Goal: Task Accomplishment & Management: Manage account settings

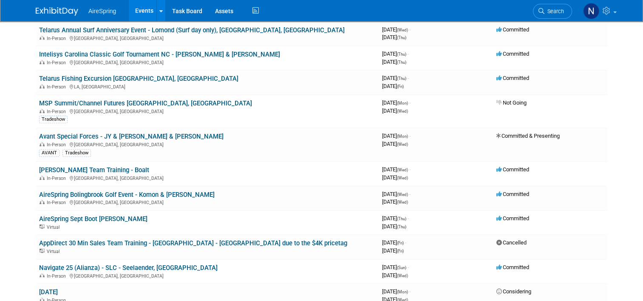
scroll to position [212, 0]
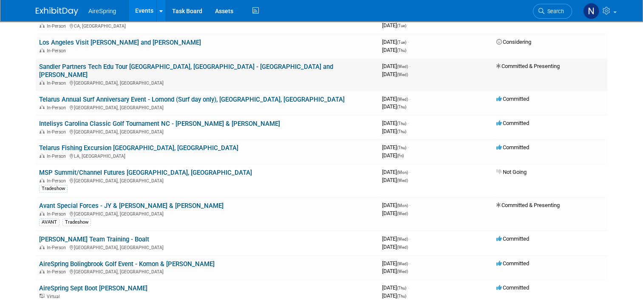
click at [180, 63] on link "Sandler Partners Tech Edu Tour [GEOGRAPHIC_DATA], [GEOGRAPHIC_DATA] - [GEOGRAPH…" at bounding box center [186, 71] width 294 height 16
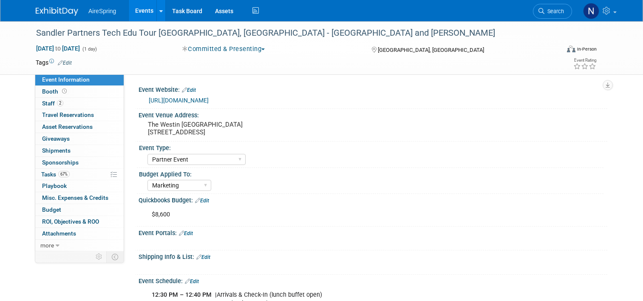
select select "Partner Event"
select select "Marketing"
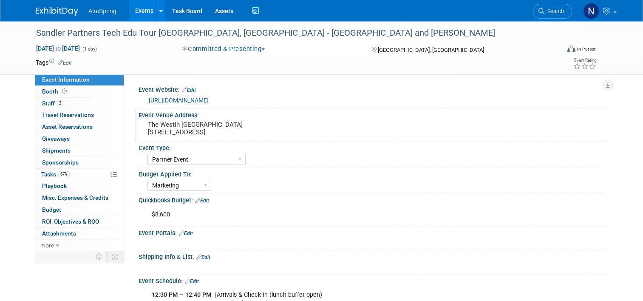
click at [261, 130] on pre "The Westin Annapolis 100 Westgate Cir, Annapolis, MD 21401" at bounding box center [236, 128] width 177 height 15
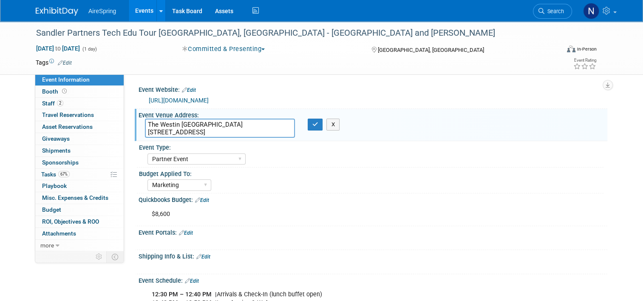
drag, startPoint x: 261, startPoint y: 130, endPoint x: 144, endPoint y: 124, distance: 117.4
click at [145, 124] on textarea "The Westin Annapolis 100 Westgate Cir, Annapolis, MD 21401" at bounding box center [220, 127] width 150 height 19
click at [311, 119] on button "button" at bounding box center [314, 124] width 15 height 12
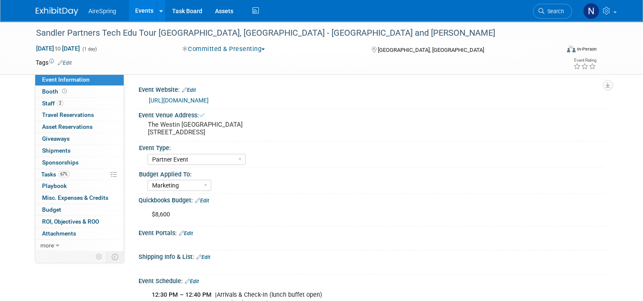
click at [209, 102] on link "https://www.eventbrite.com/e/technology-education-tour-annapolis-tickets-154922…" at bounding box center [179, 100] width 60 height 7
click at [67, 176] on link "67% Tasks 67%" at bounding box center [79, 174] width 88 height 11
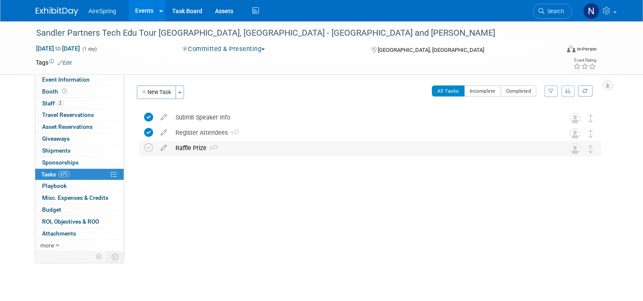
click at [195, 149] on div "Raffle Prize 1" at bounding box center [361, 148] width 381 height 14
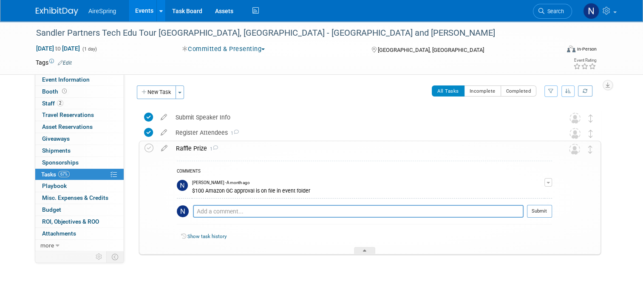
click at [195, 149] on div "Raffle Prize 1" at bounding box center [362, 148] width 380 height 14
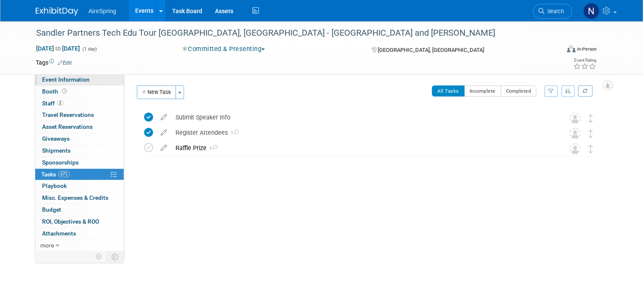
click at [85, 79] on link "Event Information" at bounding box center [79, 79] width 88 height 11
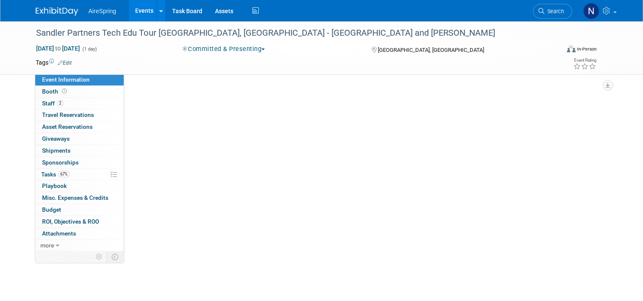
select select "Partner Event"
select select "Marketing"
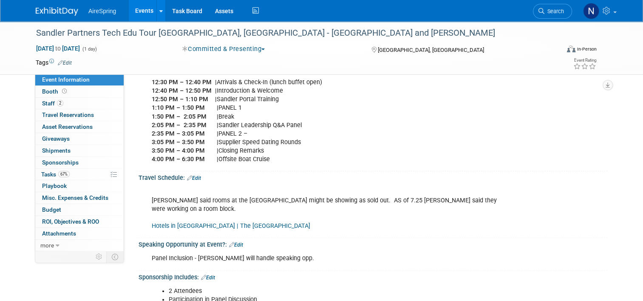
scroll to position [127, 0]
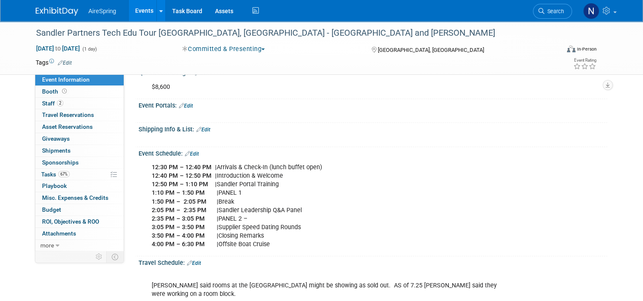
click at [286, 222] on div "12:30 PM – 12:40 PM | Arrivals & Check-In (lunch buffet open) 12:40 PM – 12:50 …" at bounding box center [331, 206] width 370 height 94
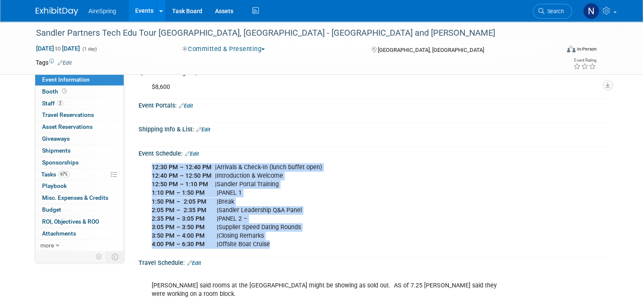
drag, startPoint x: 271, startPoint y: 243, endPoint x: 142, endPoint y: 168, distance: 148.8
click at [146, 168] on div "12:30 PM – 12:40 PM | Arrivals & Check-In (lunch buffet open) 12:40 PM – 12:50 …" at bounding box center [331, 206] width 370 height 94
copy div "12:30 PM – 12:40 PM | Arrivals & Check-In (lunch buffet open) 12:40 PM – 12:50 …"
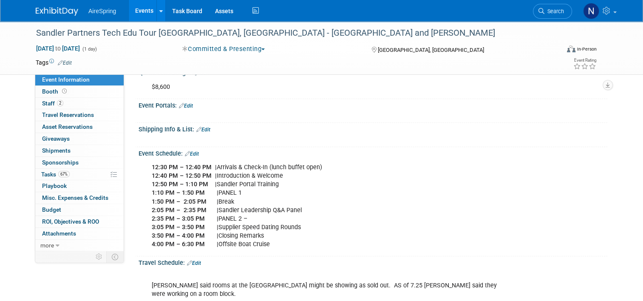
click at [344, 253] on div "Event Schedule: Edit 12:30 PM – 12:40 PM | Arrivals & Check-In (lunch buffet op…" at bounding box center [371, 201] width 472 height 109
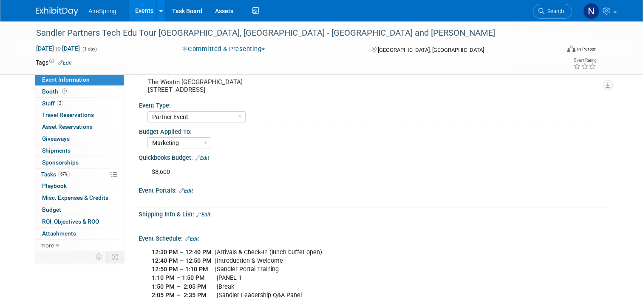
scroll to position [42, 0]
click at [141, 10] on link "Events" at bounding box center [144, 10] width 31 height 21
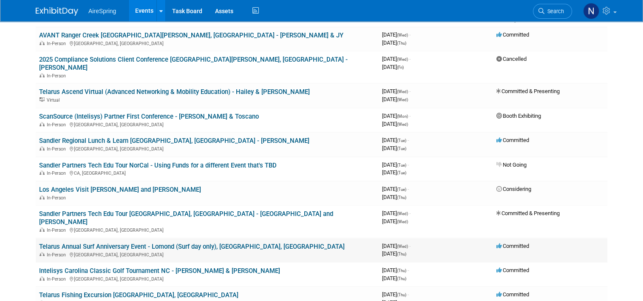
scroll to position [85, 0]
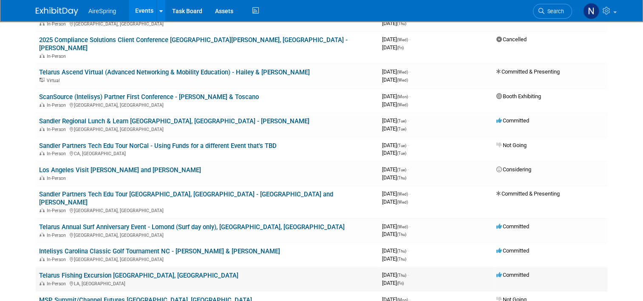
click at [124, 267] on td "Telarus Fishing Excursion Venice, LA - JY In-Person LA, United States" at bounding box center [207, 279] width 343 height 24
click at [125, 271] on link "Telarus Fishing Excursion [GEOGRAPHIC_DATA], [GEOGRAPHIC_DATA]" at bounding box center [138, 275] width 199 height 8
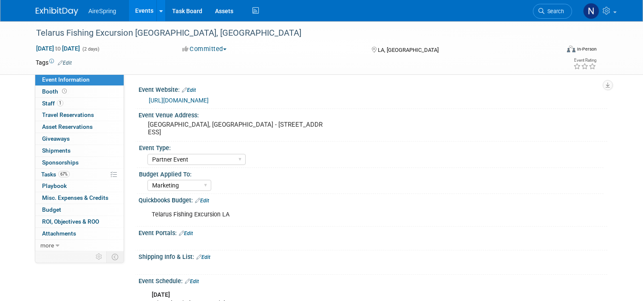
select select "Partner Event"
select select "Marketing"
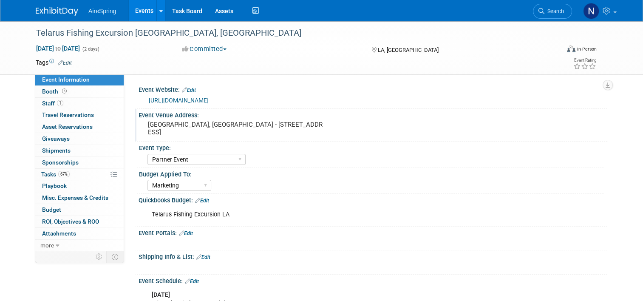
click at [217, 134] on pre "Venice Marina, SWC Sportsmans Lodge - 237 Sports Marina Road Slip HB 2, Venice,…" at bounding box center [236, 128] width 177 height 15
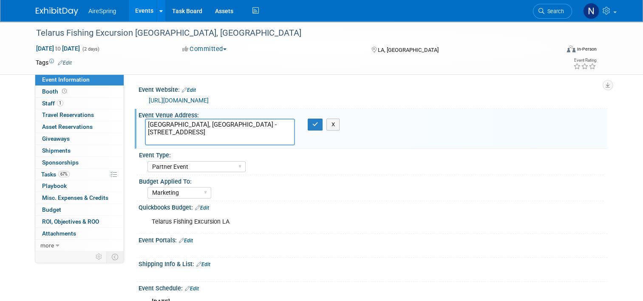
click at [209, 145] on div "Venice Marina, SWC Sportsmans Lodge - 237 Sports Marina Road Slip HB 2, Venice,…" at bounding box center [235, 132] width 195 height 28
drag, startPoint x: 208, startPoint y: 140, endPoint x: 133, endPoint y: 124, distance: 76.5
click at [138, 124] on div "Venice Marina, SWC Sportsmans Lodge - 237 Sports Marina Road Slip HB 2, Venice,…" at bounding box center [219, 131] width 163 height 27
click at [129, 11] on link "Events" at bounding box center [144, 10] width 31 height 21
click at [214, 96] on div "https://web.cvent.com/event/7b14d5ce-708b-4825-bd58-cb4cb9d86cfd/summary" at bounding box center [375, 101] width 452 height 10
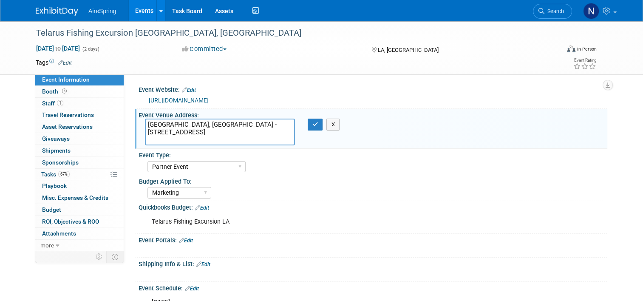
click at [209, 100] on link "https://web.cvent.com/event/7b14d5ce-708b-4825-bd58-cb4cb9d86cfd/summary" at bounding box center [179, 100] width 60 height 7
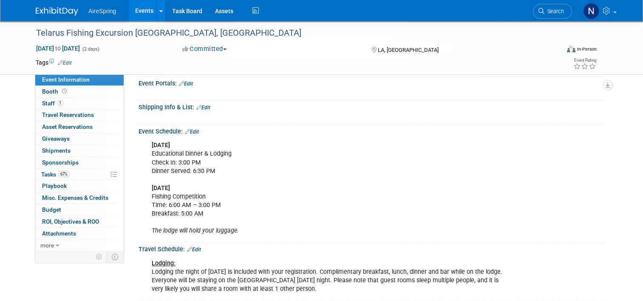
scroll to position [212, 0]
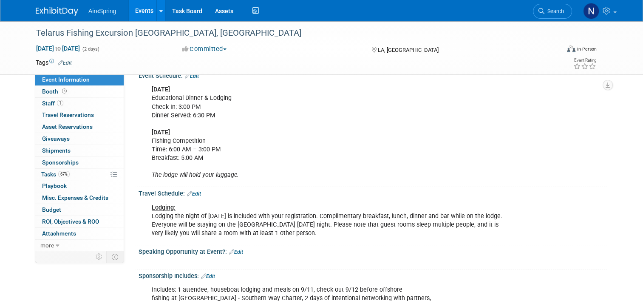
click at [217, 163] on div "Thursday, September 11th Educational Dinner & Lodging Check In: 3:00 PM Dinner …" at bounding box center [331, 132] width 370 height 102
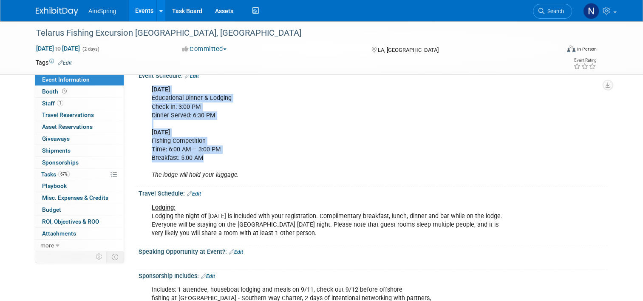
drag, startPoint x: 203, startPoint y: 156, endPoint x: 144, endPoint y: 90, distance: 89.6
click at [146, 90] on div "Thursday, September 11th Educational Dinner & Lodging Check In: 3:00 PM Dinner …" at bounding box center [331, 132] width 370 height 102
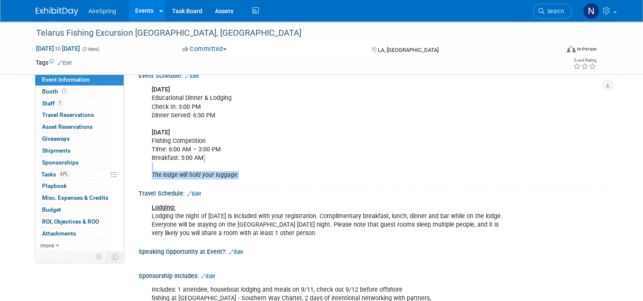
click at [239, 170] on div "Thursday, September 11th Educational Dinner & Lodging Check In: 3:00 PM Dinner …" at bounding box center [331, 132] width 370 height 102
drag, startPoint x: 239, startPoint y: 170, endPoint x: 234, endPoint y: 175, distance: 6.9
click at [234, 175] on div "Thursday, September 11th Educational Dinner & Lodging Check In: 3:00 PM Dinner …" at bounding box center [331, 132] width 370 height 102
click at [229, 175] on icon "The lodge will hold your luggage." at bounding box center [195, 174] width 87 height 7
click at [223, 175] on icon "The lodge will hold your luggage." at bounding box center [195, 174] width 87 height 7
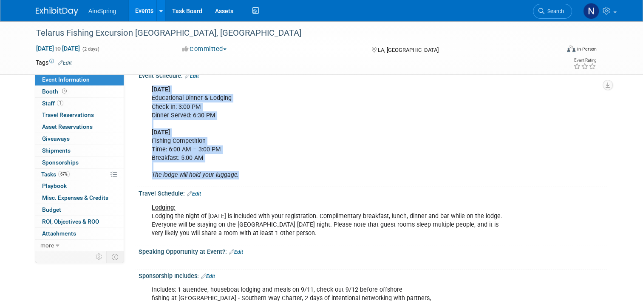
drag, startPoint x: 240, startPoint y: 175, endPoint x: 134, endPoint y: 110, distance: 124.7
click at [138, 110] on div "Thursday, September 11th Educational Dinner & Lodging Check In: 3:00 PM Dinner …" at bounding box center [372, 131] width 468 height 105
copy div "Thursday, September 11th Educational Dinner & Lodging Check In: 3:00 PM Dinner …"
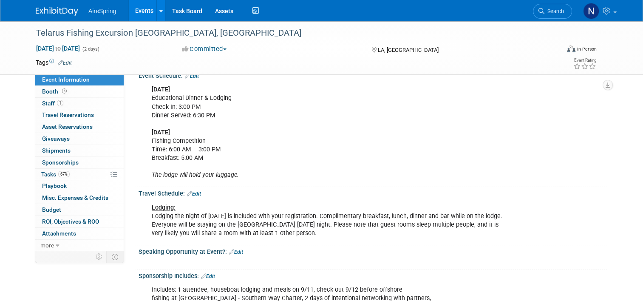
click at [265, 225] on div "Lodging: Lodging the night of Thursday September 11th is included with your reg…" at bounding box center [331, 220] width 370 height 42
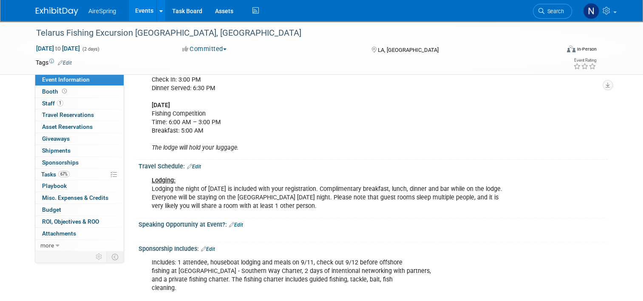
scroll to position [255, 0]
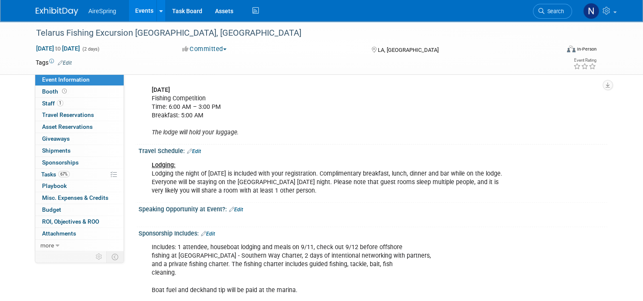
click at [406, 180] on div "Lodging: Lodging the night of Thursday September 11th is included with your reg…" at bounding box center [331, 178] width 370 height 42
drag, startPoint x: 384, startPoint y: 187, endPoint x: 365, endPoint y: 170, distance: 25.3
click at [365, 170] on div "Lodging: Lodging the night of Thursday September 11th is included with your reg…" at bounding box center [331, 178] width 370 height 42
copy div "Complimentary breakfast, lunch, dinner and bar while on the lodge. Everyone wil…"
drag, startPoint x: 285, startPoint y: 127, endPoint x: 285, endPoint y: 132, distance: 5.1
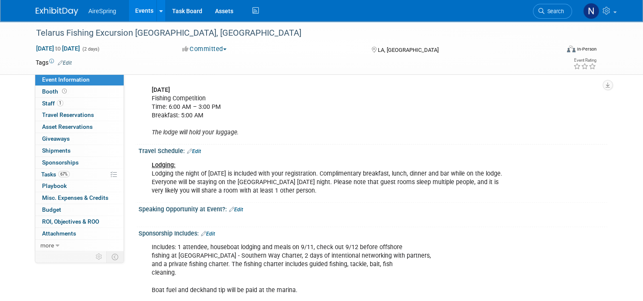
click at [285, 130] on div "Thursday, September 11th Educational Dinner & Lodging Check In: 3:00 PM Dinner …" at bounding box center [331, 90] width 370 height 102
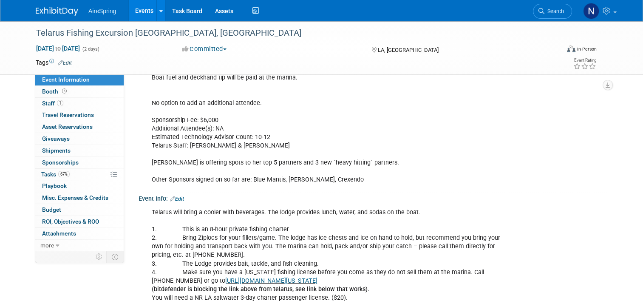
scroll to position [510, 0]
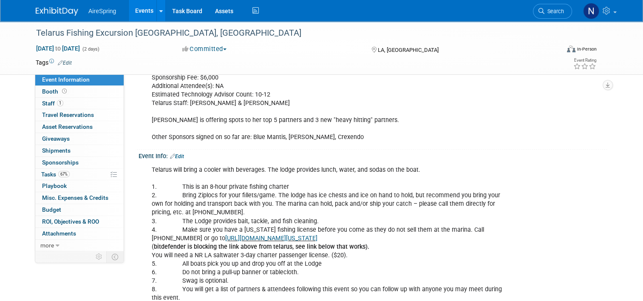
click at [246, 200] on div "Telarus will bring a cooler with beverages. The lodge provides lunch, water, an…" at bounding box center [331, 250] width 370 height 179
click at [317, 234] on link "https://www.wlf.louisiana.gov/page/recreational-fishing-licenses-and-permits" at bounding box center [271, 237] width 92 height 7
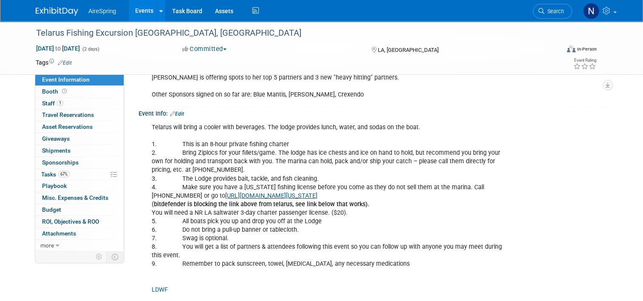
scroll to position [679, 0]
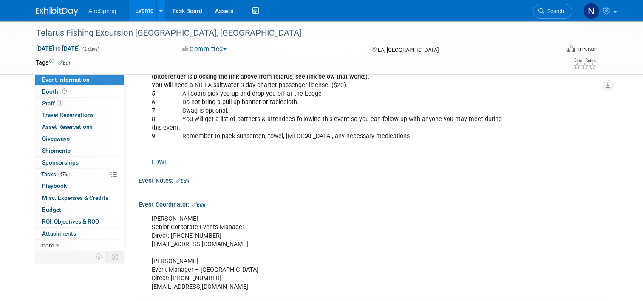
click at [151, 155] on div "Telarus will bring a cooler with beverages. The lodge provides lunch, water, an…" at bounding box center [331, 81] width 370 height 179
click at [152, 158] on link "LDWF" at bounding box center [160, 161] width 16 height 7
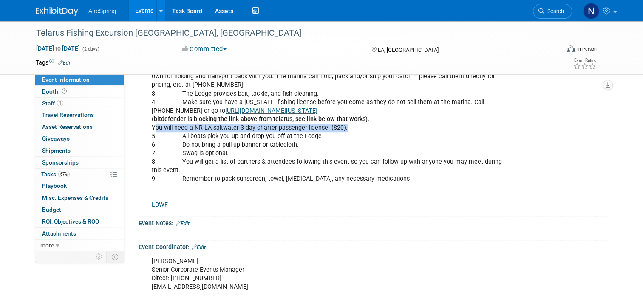
drag, startPoint x: 337, startPoint y: 127, endPoint x: 149, endPoint y: 123, distance: 188.2
click at [149, 123] on div "Telarus will bring a cooler with beverages. The lodge provides lunch, water, an…" at bounding box center [331, 123] width 370 height 179
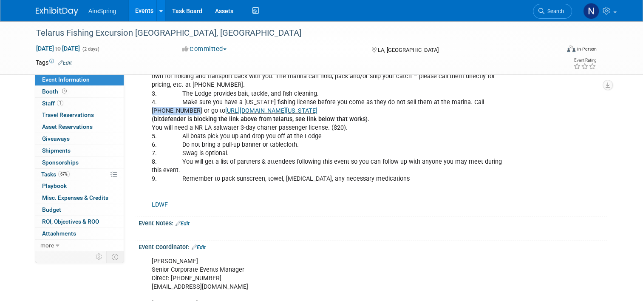
drag, startPoint x: 465, startPoint y: 98, endPoint x: 511, endPoint y: 101, distance: 46.4
click at [511, 101] on div "Telarus will bring a cooler with beverages. The lodge provides lunch, water, an…" at bounding box center [331, 123] width 370 height 179
copy div "1-888-362-LDWF"
drag, startPoint x: 147, startPoint y: 124, endPoint x: 353, endPoint y: 127, distance: 205.6
click at [353, 127] on div "Telarus will bring a cooler with beverages. The lodge provides lunch, water, an…" at bounding box center [331, 123] width 370 height 179
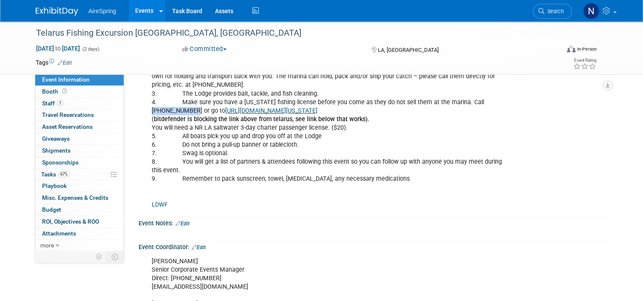
copy div "You will need a NR LA saltwater 3-day charter passenger license. ($20)."
click at [299, 159] on div "Telarus will bring a cooler with beverages. The lodge provides lunch, water, an…" at bounding box center [331, 123] width 370 height 179
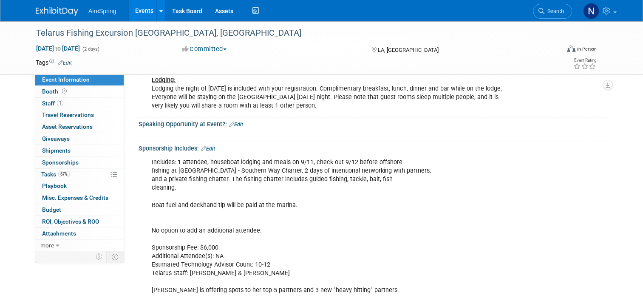
scroll to position [552, 0]
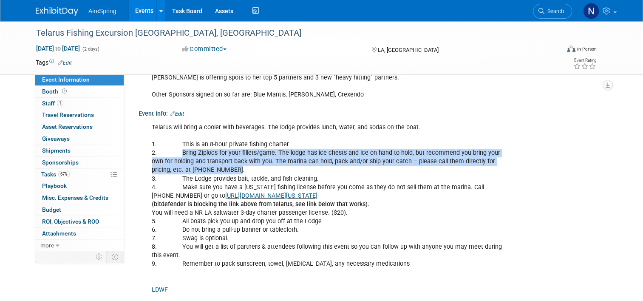
drag, startPoint x: 386, startPoint y: 169, endPoint x: 174, endPoint y: 151, distance: 213.1
click at [174, 151] on div "Telarus will bring a cooler with beverages. The lodge provides lunch, water, an…" at bounding box center [331, 208] width 370 height 179
copy div "Bring Ziplocs for your fillets/game. The lodge has ice chests and ice on hand t…"
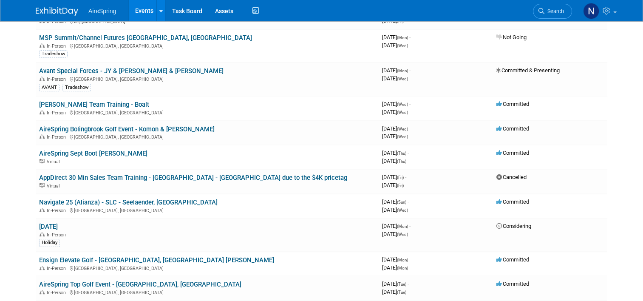
scroll to position [382, 0]
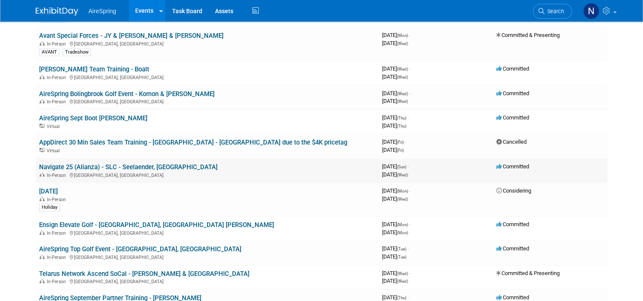
click at [141, 163] on link "Navigate 25 (Alianza) - SLC - Seelaender, [GEOGRAPHIC_DATA]" at bounding box center [128, 167] width 178 height 8
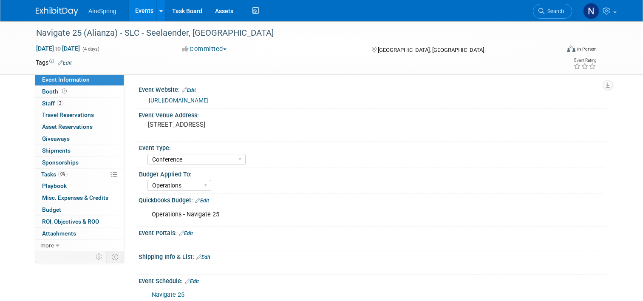
select select "Conference"
select select "Operations"
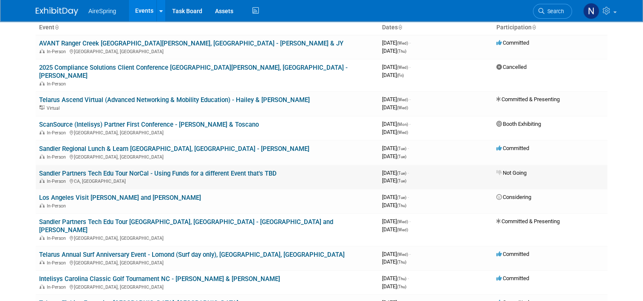
scroll to position [42, 0]
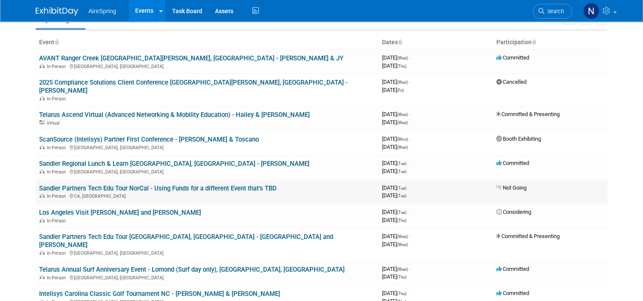
click at [174, 184] on link "Sandler Partners Tech Edu Tour NorCal - Using Funds for a different Event that'…" at bounding box center [157, 188] width 237 height 8
click at [189, 160] on link "Sandler Regional Lunch & Learn [GEOGRAPHIC_DATA], [GEOGRAPHIC_DATA] - [PERSON_N…" at bounding box center [174, 164] width 270 height 8
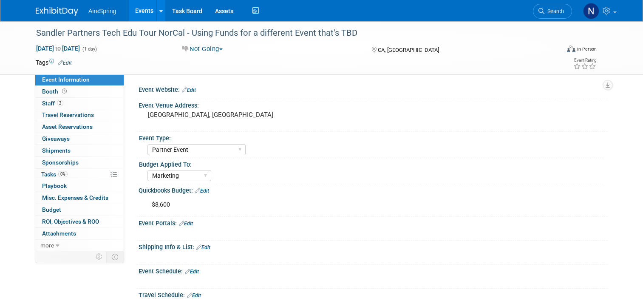
select select "Partner Event"
select select "Marketing"
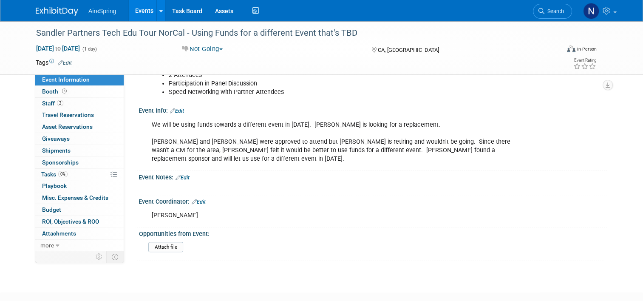
scroll to position [338, 0]
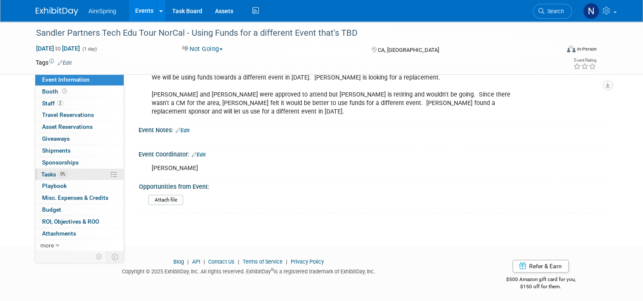
click at [73, 175] on link "0% Tasks 0%" at bounding box center [79, 174] width 88 height 11
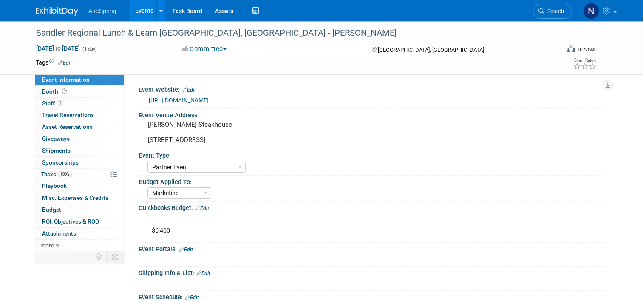
select select "Partner Event"
select select "Marketing"
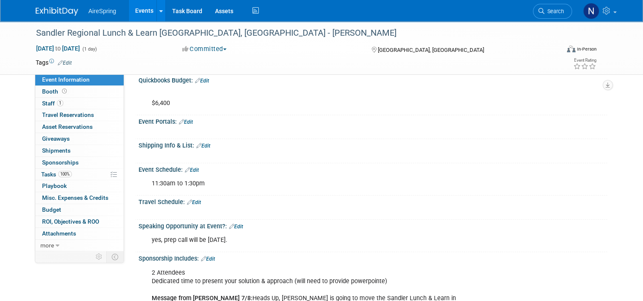
scroll to position [340, 0]
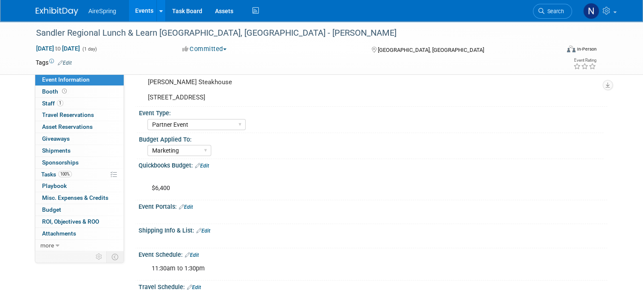
scroll to position [0, 0]
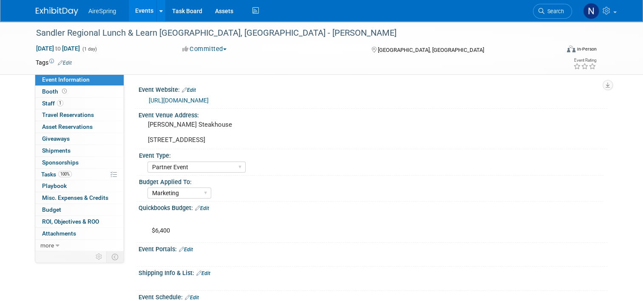
click at [209, 101] on link "https://www.eventbrite.com/e/regional-lunch-learn-columbus-tickets-154927491597…" at bounding box center [179, 100] width 60 height 7
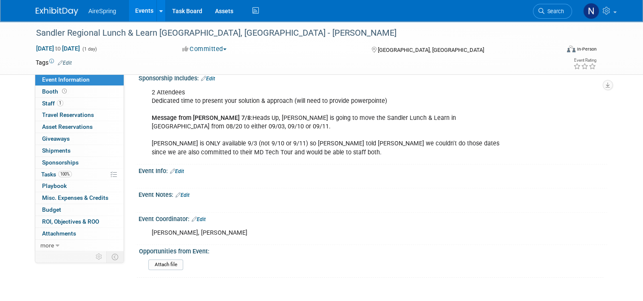
scroll to position [372, 0]
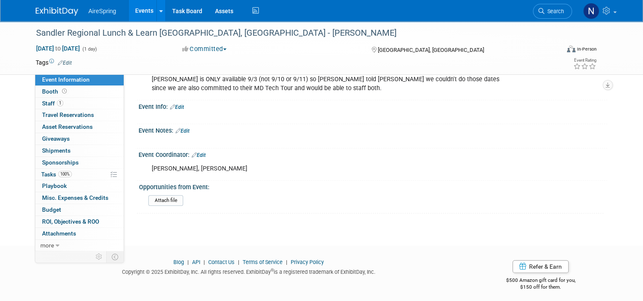
click at [195, 158] on div "Nick Brown, Sandler X" at bounding box center [372, 160] width 458 height 4
drag, startPoint x: 197, startPoint y: 151, endPoint x: 205, endPoint y: 154, distance: 8.6
click at [197, 152] on link "Edit" at bounding box center [199, 155] width 14 height 6
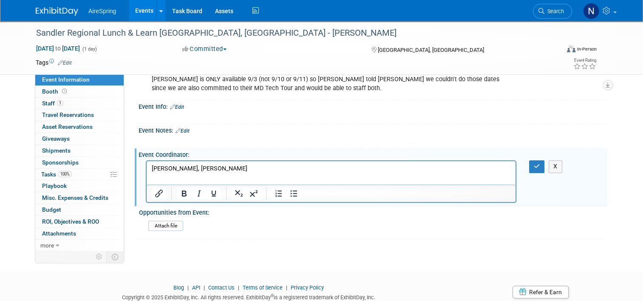
scroll to position [0, 0]
click at [221, 172] on p "Nick Brown, Sandler" at bounding box center [331, 168] width 359 height 8
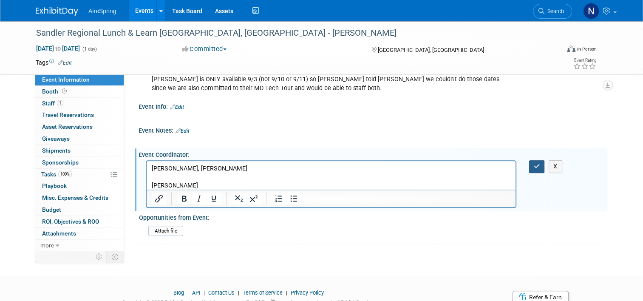
click at [536, 161] on button "button" at bounding box center [537, 166] width 16 height 12
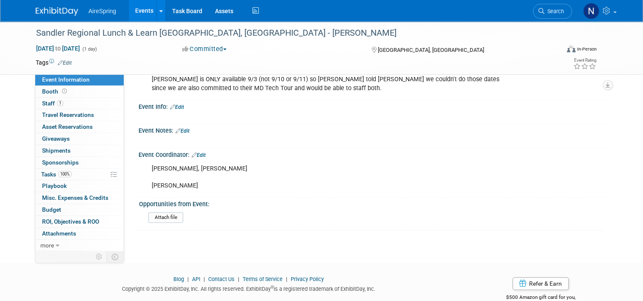
click at [175, 110] on div "X" at bounding box center [372, 112] width 458 height 4
click at [178, 100] on div "Event Info: Edit" at bounding box center [372, 105] width 468 height 11
click at [175, 104] on link "Edit" at bounding box center [177, 107] width 14 height 6
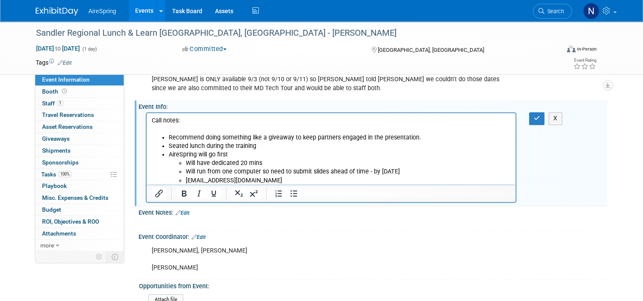
click at [327, 178] on li "dpovlick@sandlerpartners.com" at bounding box center [348, 180] width 325 height 8
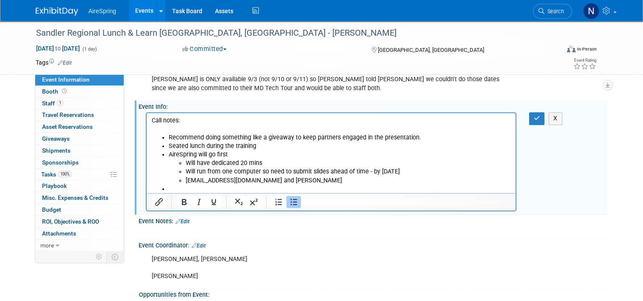
click at [531, 117] on div "X" at bounding box center [541, 118] width 38 height 12
click at [214, 189] on li "Rich Text Area. Press ALT-0 for help." at bounding box center [340, 189] width 342 height 8
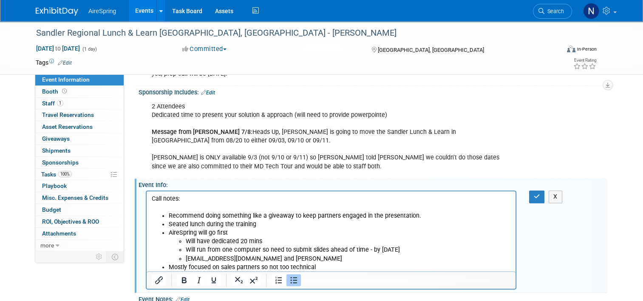
scroll to position [287, 0]
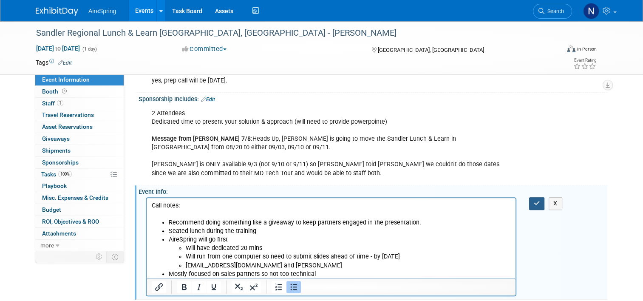
click at [535, 199] on button "button" at bounding box center [537, 203] width 16 height 12
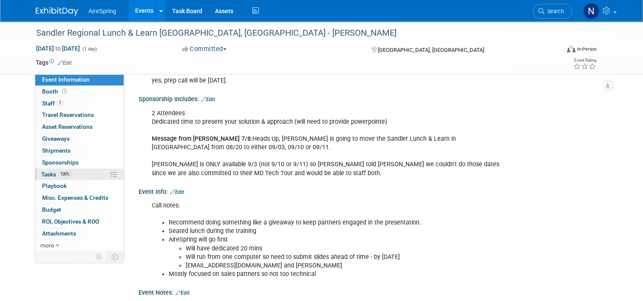
click at [47, 173] on span "Tasks 100%" at bounding box center [56, 174] width 31 height 7
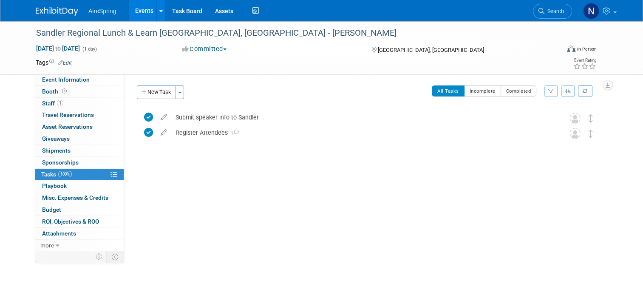
click at [146, 93] on button "New Task" at bounding box center [156, 92] width 39 height 14
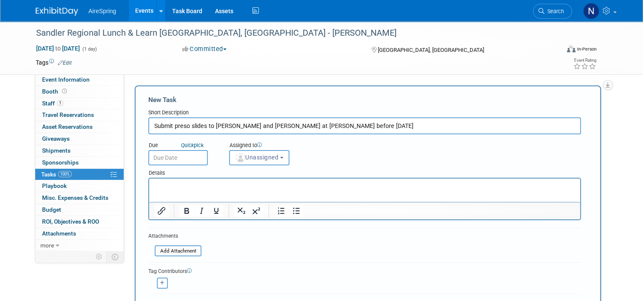
type input "Submit preso slides to Mckenna and Dave at Sandler before Friday"
click at [150, 156] on input "text" at bounding box center [177, 157] width 59 height 15
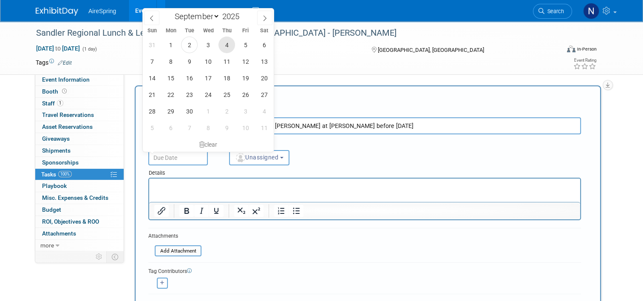
click at [231, 45] on span "4" at bounding box center [226, 45] width 17 height 17
type input "Sep 4, 2025"
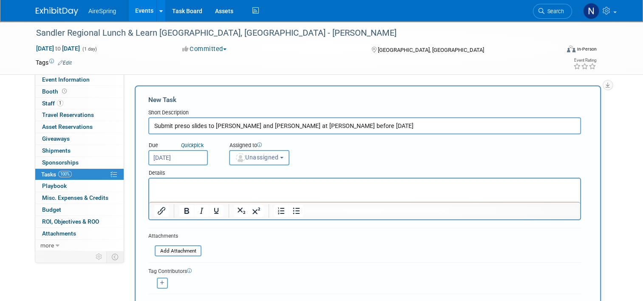
click at [281, 160] on button "Unassigned" at bounding box center [259, 157] width 60 height 15
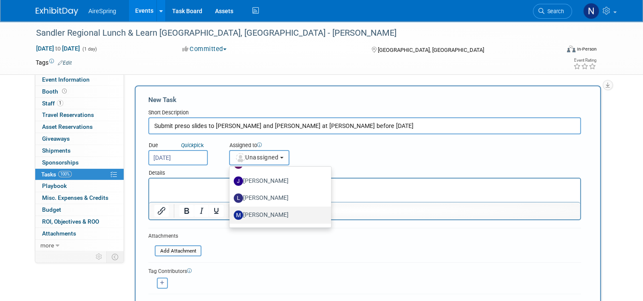
scroll to position [170, 0]
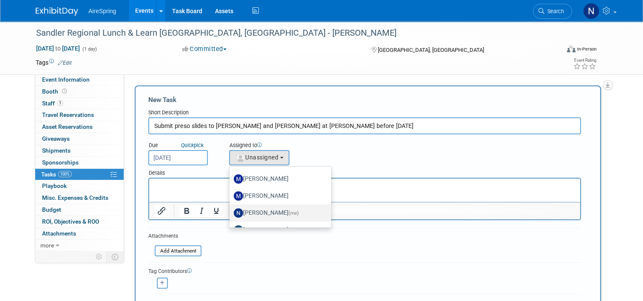
click at [288, 214] on span "(me)" at bounding box center [293, 213] width 10 height 6
click at [231, 214] on input "Natalie Pyron (me)" at bounding box center [228, 212] width 6 height 6
select select "cd28445e-66c1-440e-acf2-a156ad6158df"
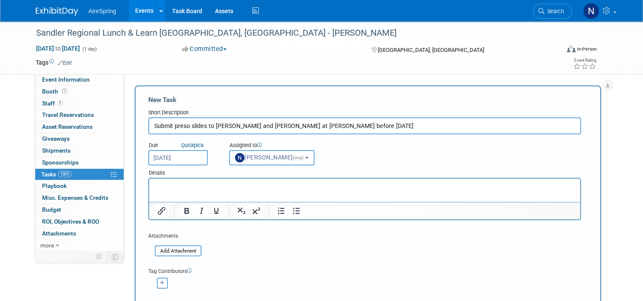
scroll to position [85, 0]
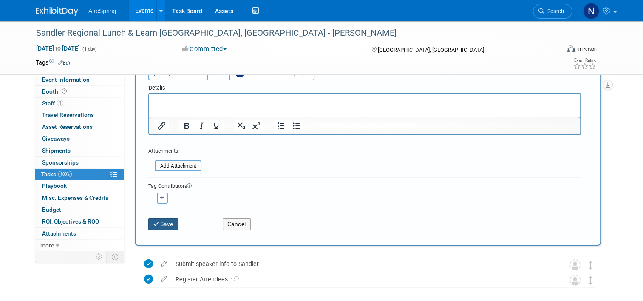
click at [162, 223] on button "Save" at bounding box center [163, 224] width 30 height 12
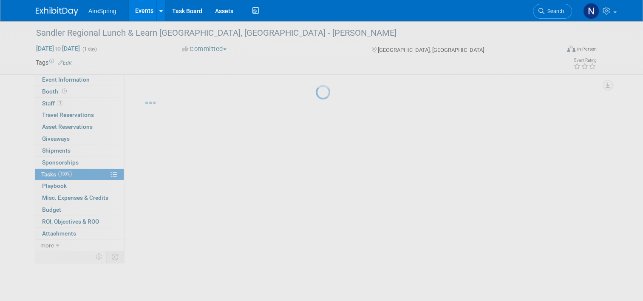
scroll to position [0, 0]
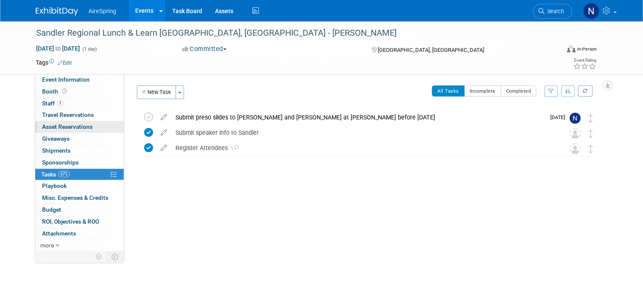
click at [107, 126] on link "0 Asset Reservations 0" at bounding box center [79, 126] width 88 height 11
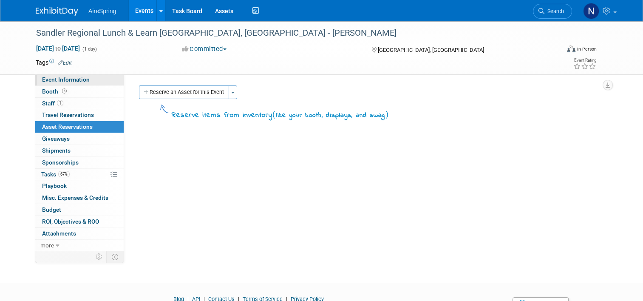
click at [86, 80] on link "Event Information" at bounding box center [79, 79] width 88 height 11
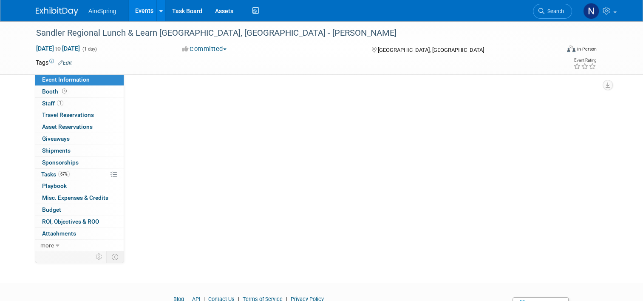
select select "Partner Event"
select select "Marketing"
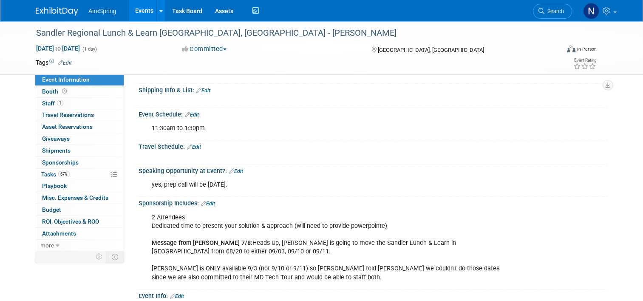
scroll to position [212, 0]
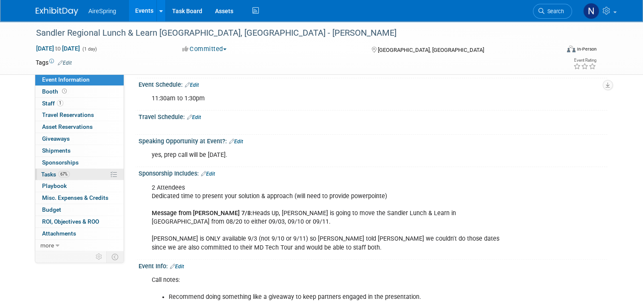
click at [46, 175] on span "Tasks 67%" at bounding box center [55, 174] width 28 height 7
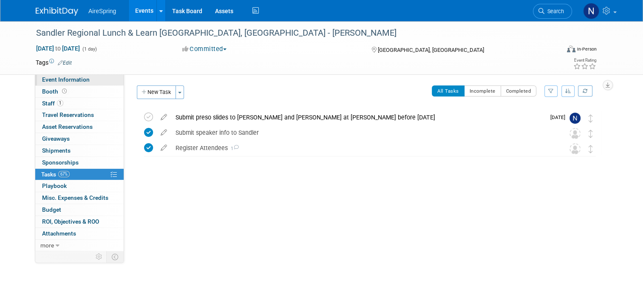
click at [90, 81] on link "Event Information" at bounding box center [79, 79] width 88 height 11
select select "Partner Event"
select select "Marketing"
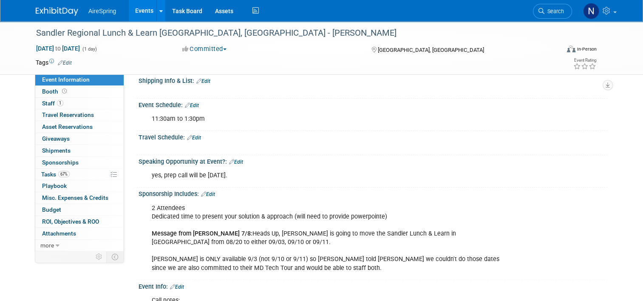
scroll to position [340, 0]
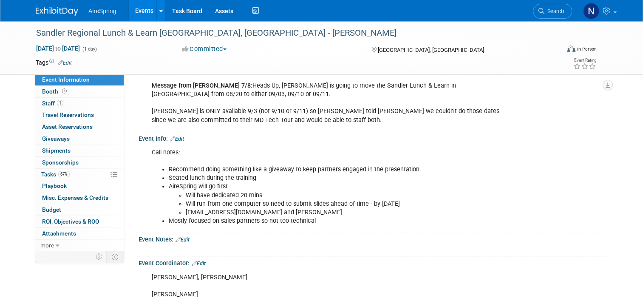
click at [226, 174] on li "Seated lunch during the training" at bounding box center [340, 178] width 342 height 8
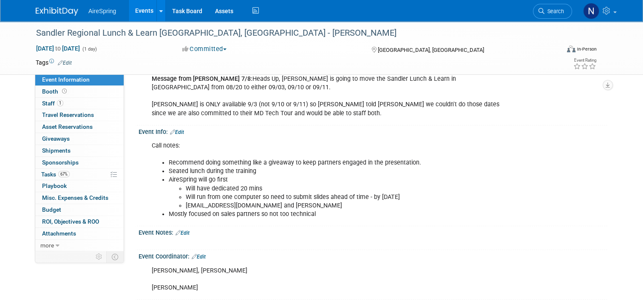
scroll to position [391, 0]
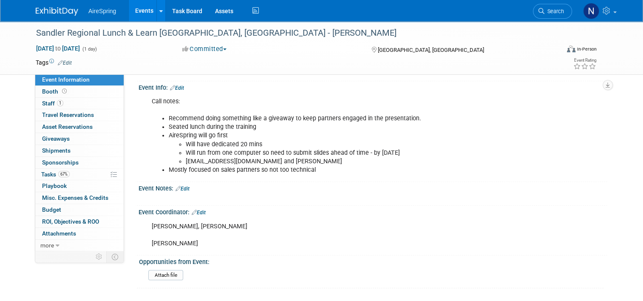
click at [129, 16] on link "Events" at bounding box center [144, 10] width 31 height 21
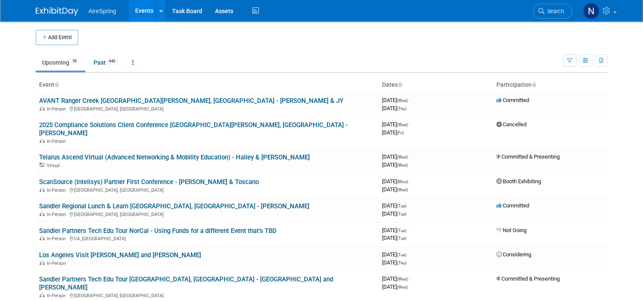
click at [275, 62] on ul "Upcoming 78 Past 949 All Events 1027 Past and Upcoming Grouped Annually Events …" at bounding box center [299, 63] width 527 height 19
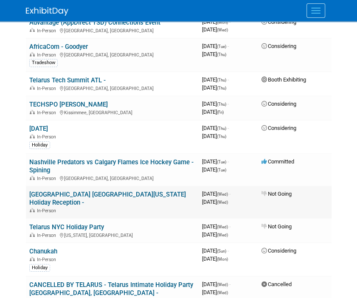
scroll to position [1529, 0]
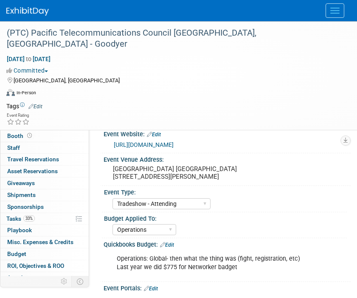
select select "Tradeshow - Attending"
select select "Operations"
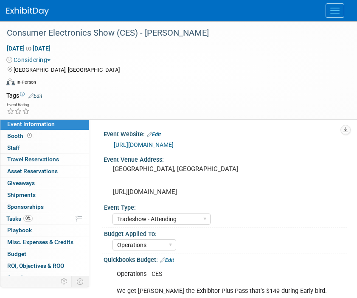
select select "Tradeshow - Attending"
select select "Operations"
click at [165, 146] on link "[URL][DOMAIN_NAME]" at bounding box center [144, 144] width 60 height 7
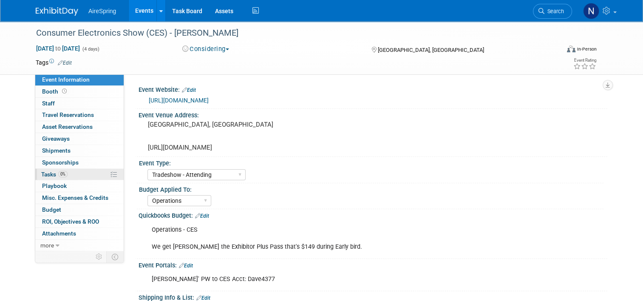
click at [69, 172] on link "0% Tasks 0%" at bounding box center [79, 174] width 88 height 11
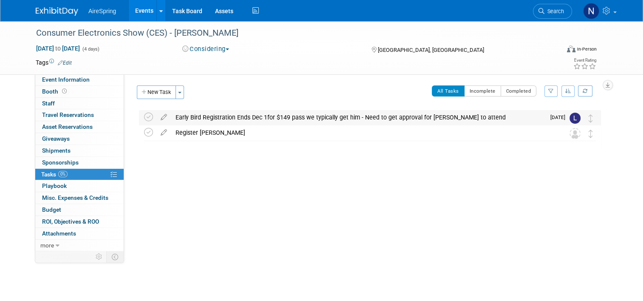
click at [288, 114] on div "Early Bird Registration Ends Dec 1for $149 pass we typically get him - Need to …" at bounding box center [358, 117] width 374 height 14
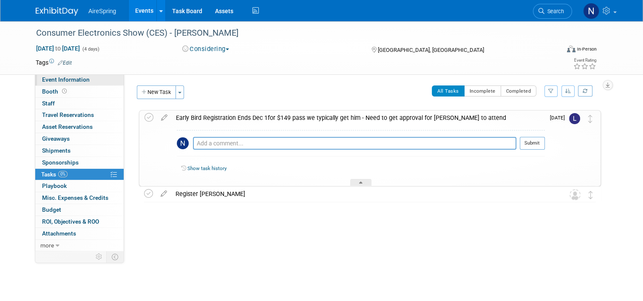
click at [79, 82] on span "Event Information" at bounding box center [66, 79] width 48 height 7
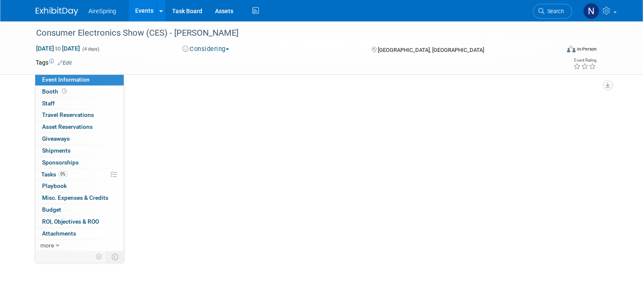
select select "Tradeshow - Attending"
select select "Operations"
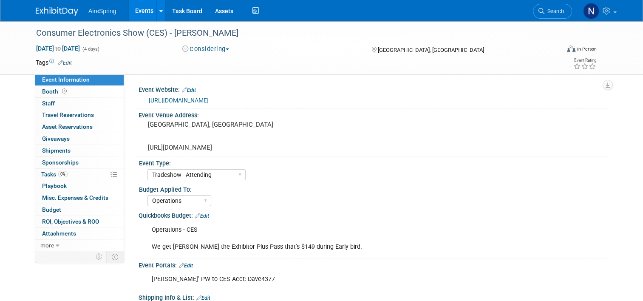
click at [201, 216] on link "Edit" at bounding box center [202, 216] width 14 height 6
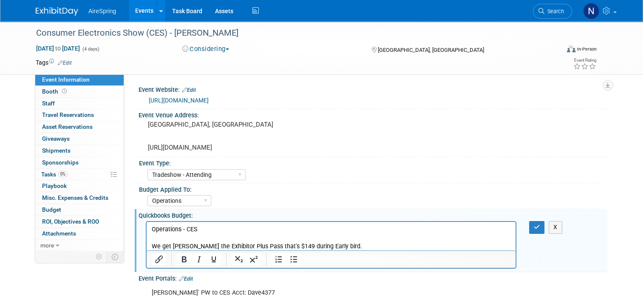
click at [324, 246] on p "Operations - CES We get Hess the Exhibitor Plus Pass that's $149 during Early b…" at bounding box center [331, 237] width 359 height 25
click at [357, 227] on icon "button" at bounding box center [536, 227] width 6 height 6
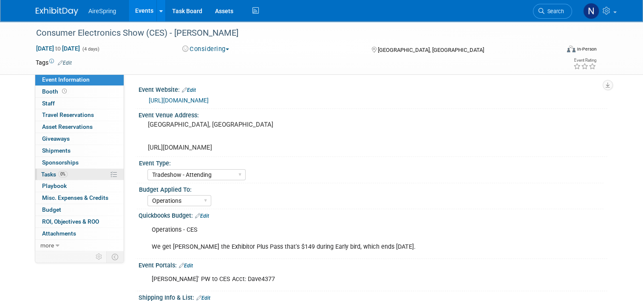
click at [43, 174] on span "Tasks 0%" at bounding box center [54, 174] width 26 height 7
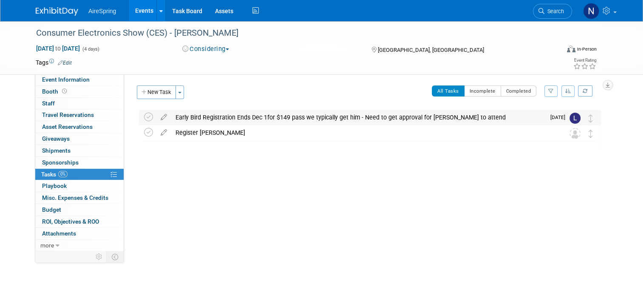
click at [282, 118] on div "Early Bird Registration Ends Dec 1for $149 pass we typically get him - Need to …" at bounding box center [358, 117] width 374 height 14
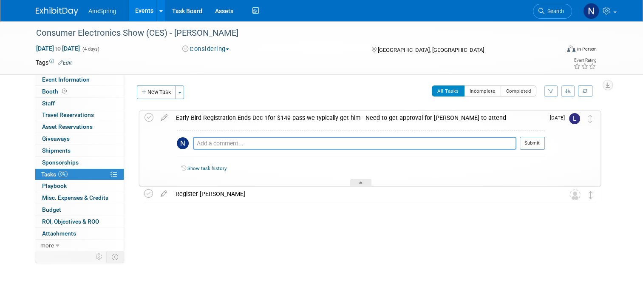
click at [282, 118] on div "Early Bird Registration Ends Dec 1for $149 pass we typically get him - Need to …" at bounding box center [358, 117] width 373 height 14
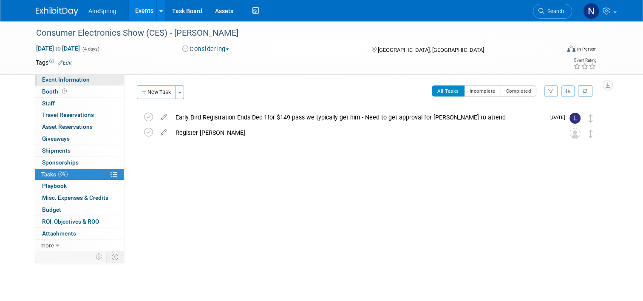
click at [59, 79] on span "Event Information" at bounding box center [66, 79] width 48 height 7
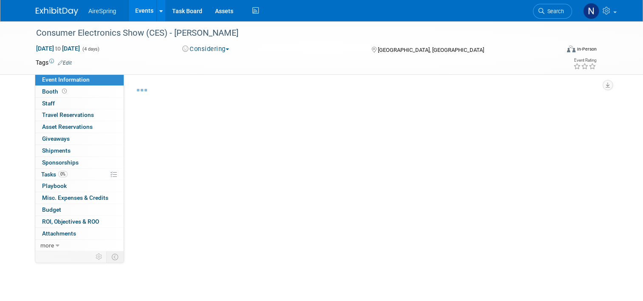
select select "Tradeshow - Attending"
select select "Operations"
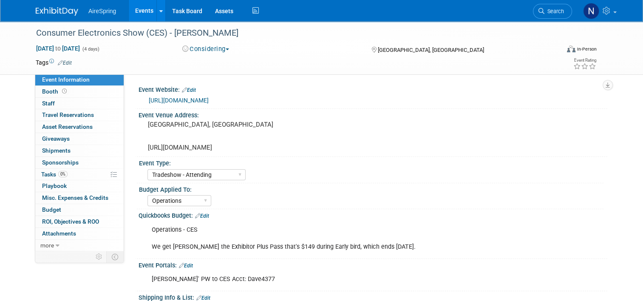
click at [147, 5] on link "Events" at bounding box center [144, 10] width 31 height 21
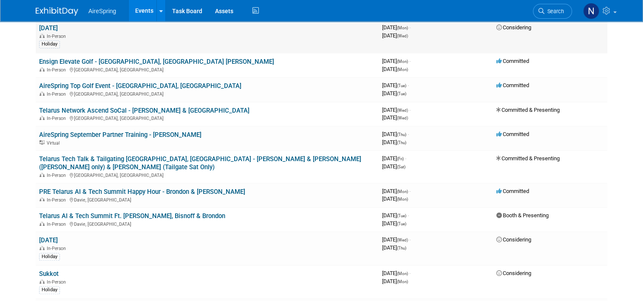
scroll to position [595, 0]
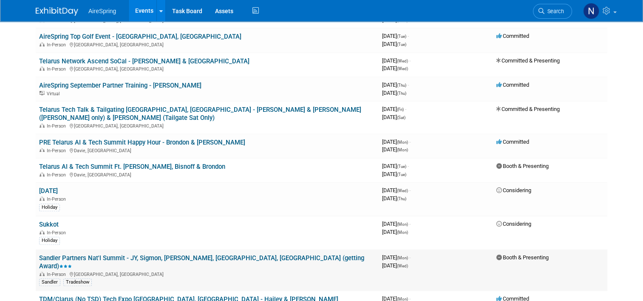
click at [161, 254] on link "Sandler Partners Nat'l Summit - JY, Sigmon, [PERSON_NAME], [GEOGRAPHIC_DATA], […" at bounding box center [201, 262] width 325 height 16
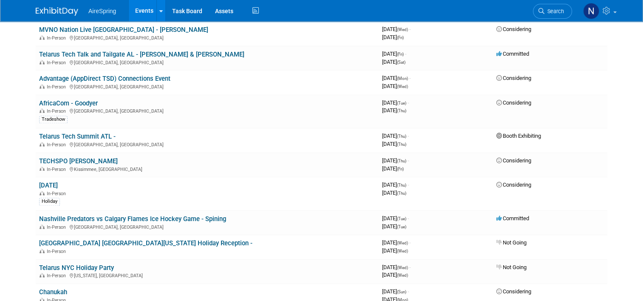
scroll to position [1147, 0]
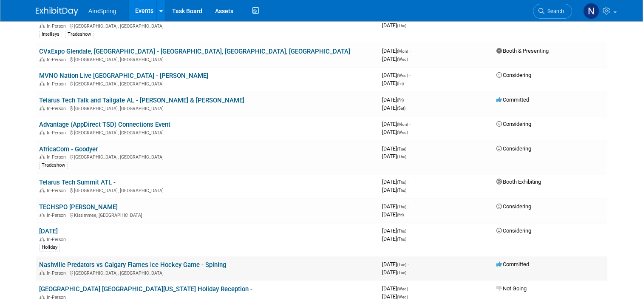
click at [93, 261] on link "Nashville Predators vs Calgary Flames Ice Hockey Game - Spining" at bounding box center [132, 265] width 187 height 8
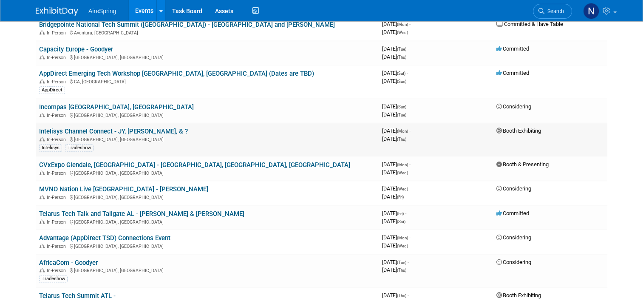
scroll to position [977, 0]
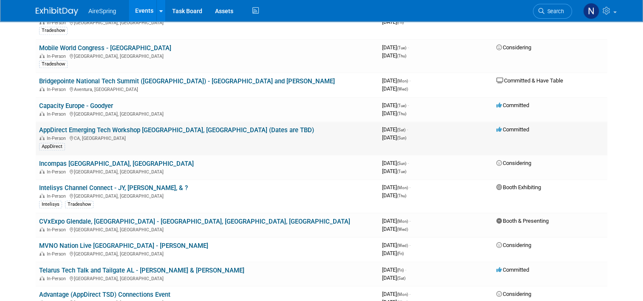
click at [101, 126] on link "AppDirect Emerging Tech Workshop [GEOGRAPHIC_DATA], [GEOGRAPHIC_DATA] (Dates ar…" at bounding box center [176, 130] width 275 height 8
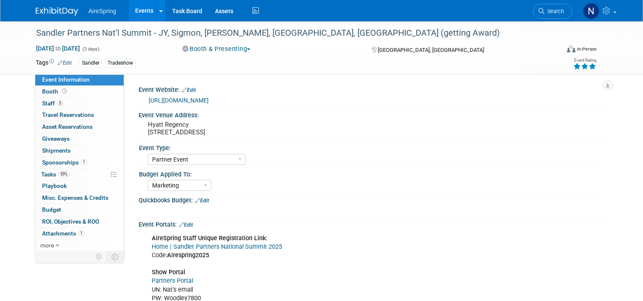
select select "Partner Event"
select select "Marketing"
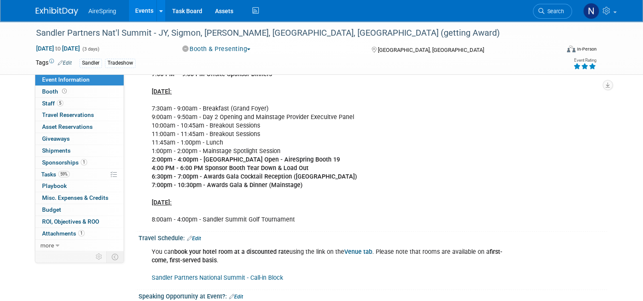
scroll to position [807, 0]
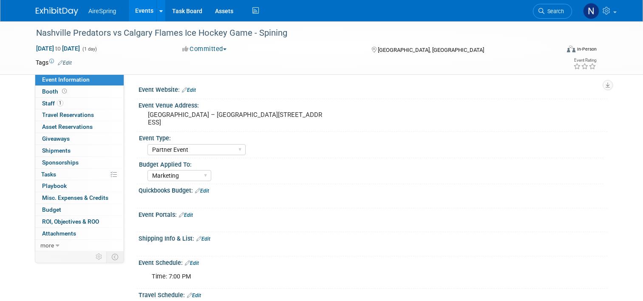
select select "Partner Event"
select select "Marketing"
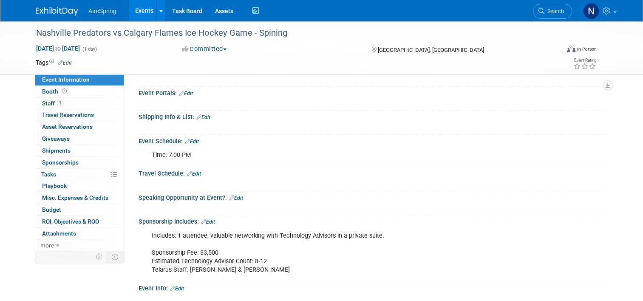
scroll to position [127, 0]
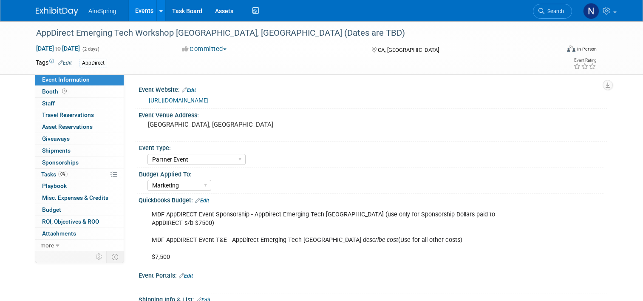
select select "Partner Event"
select select "Marketing"
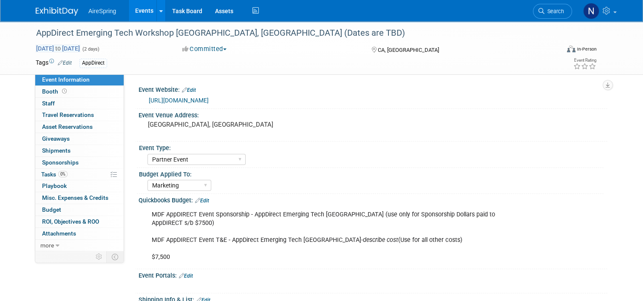
click at [80, 48] on span "[DATE] to [DATE]" at bounding box center [58, 49] width 45 height 8
select select "10"
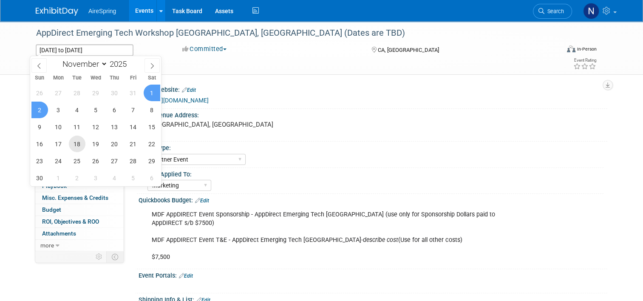
click at [73, 147] on span "18" at bounding box center [77, 143] width 17 height 17
type input "[DATE]"
click at [94, 144] on span "19" at bounding box center [95, 143] width 17 height 17
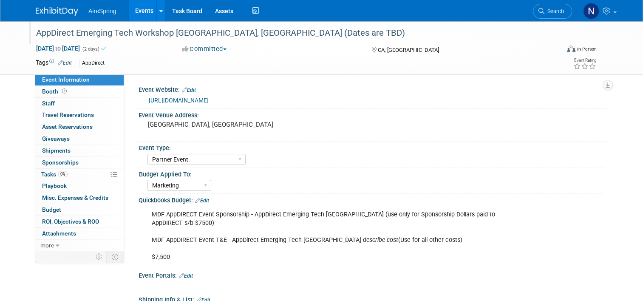
click at [262, 34] on div "AppDirect Emerging Tech Workshop [GEOGRAPHIC_DATA], [GEOGRAPHIC_DATA] (Dates ar…" at bounding box center [291, 32] width 516 height 15
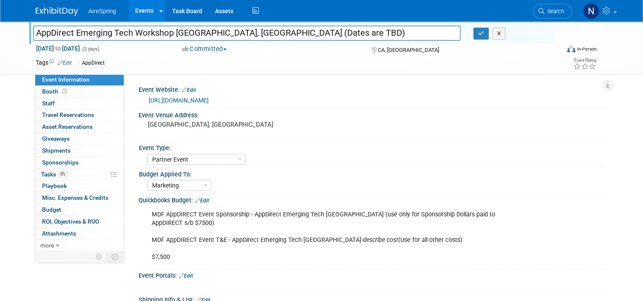
drag, startPoint x: 313, startPoint y: 35, endPoint x: 243, endPoint y: 32, distance: 69.7
click at [243, 32] on input "AppDirect Emerging Tech Workshop [GEOGRAPHIC_DATA], [GEOGRAPHIC_DATA] (Dates ar…" at bounding box center [246, 32] width 427 height 15
type input "AppDirect Emerging Tech Workshop [GEOGRAPHIC_DATA], [GEOGRAPHIC_DATA]"
click at [480, 32] on icon "button" at bounding box center [481, 34] width 6 height 6
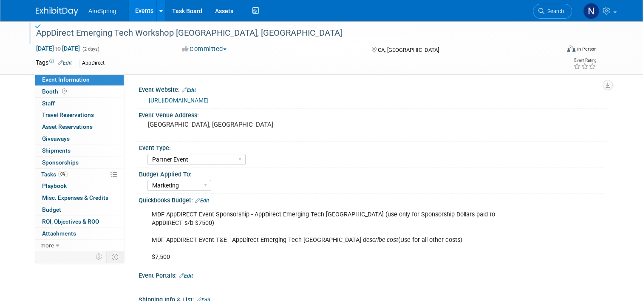
click at [209, 102] on link "[URL][DOMAIN_NAME]" at bounding box center [179, 100] width 60 height 7
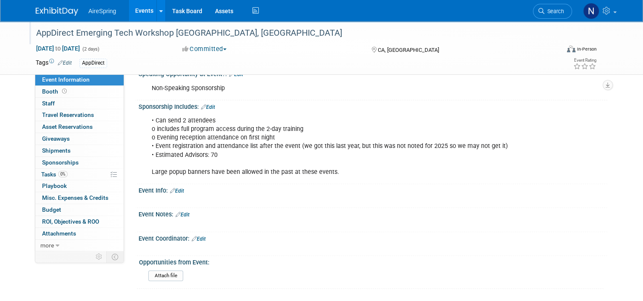
scroll to position [212, 0]
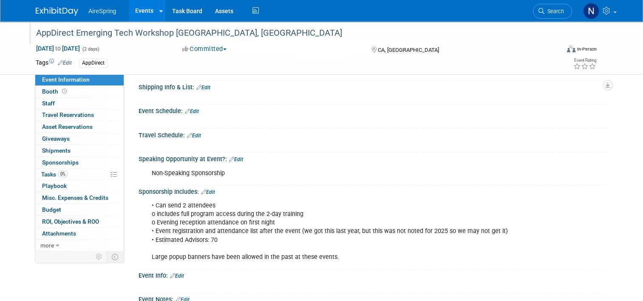
click at [179, 273] on link "Edit" at bounding box center [177, 276] width 14 height 6
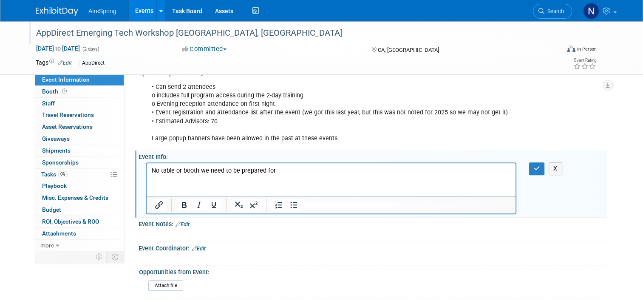
scroll to position [407, 0]
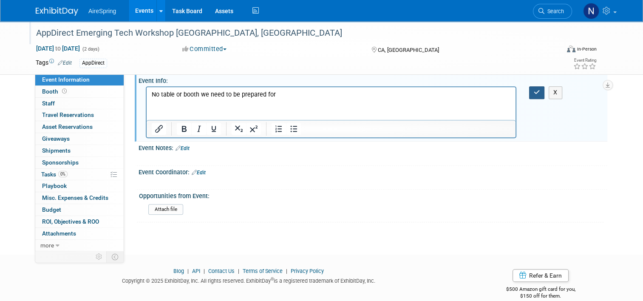
click at [544, 87] on button "button" at bounding box center [537, 92] width 16 height 12
